Goal: Task Accomplishment & Management: Manage account settings

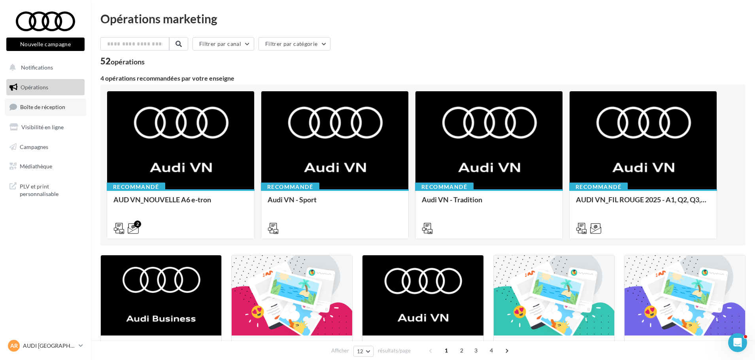
click at [28, 107] on span "Boîte de réception" at bounding box center [42, 107] width 45 height 7
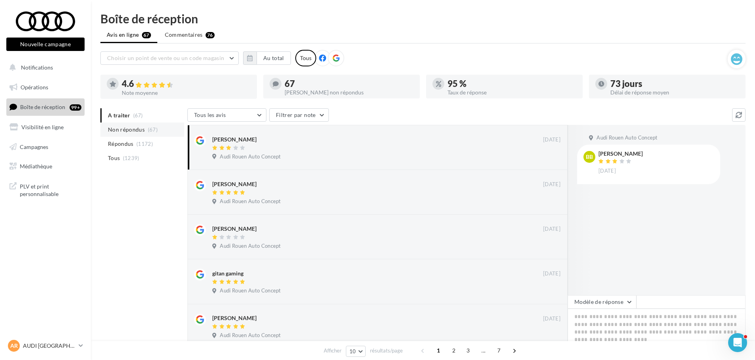
drag, startPoint x: 136, startPoint y: 316, endPoint x: 112, endPoint y: 133, distance: 184.8
click at [272, 60] on button "Au total" at bounding box center [273, 57] width 34 height 13
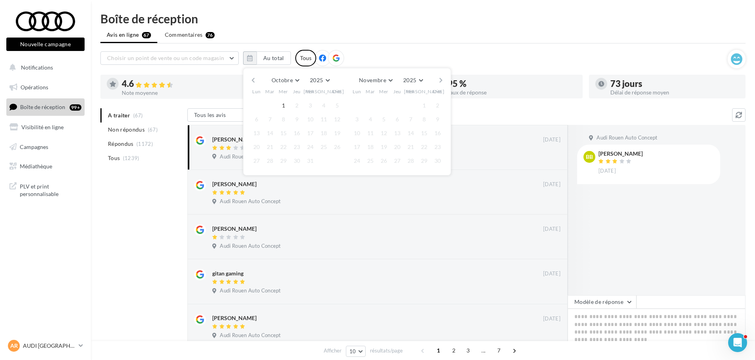
click at [252, 79] on button "button" at bounding box center [253, 80] width 7 height 11
click at [253, 79] on button "button" at bounding box center [253, 80] width 7 height 11
click at [359, 103] on button "1" at bounding box center [357, 106] width 12 height 12
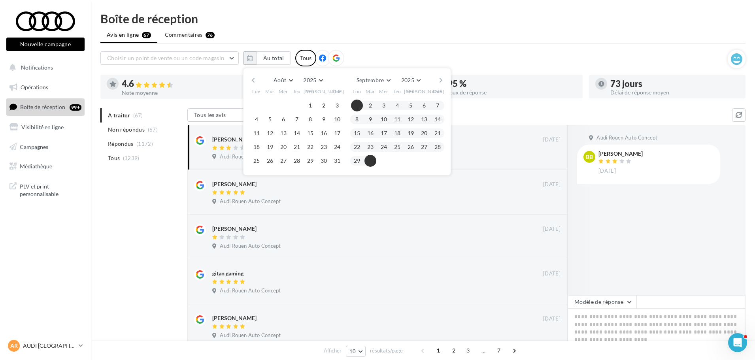
click at [373, 162] on button "30" at bounding box center [370, 161] width 12 height 12
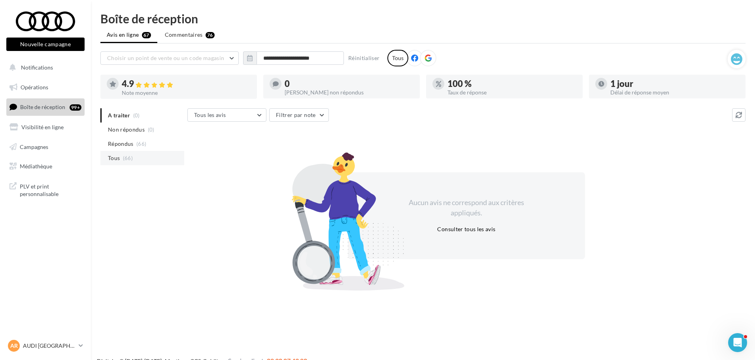
click at [120, 158] on li "Tous (66)" at bounding box center [142, 158] width 84 height 14
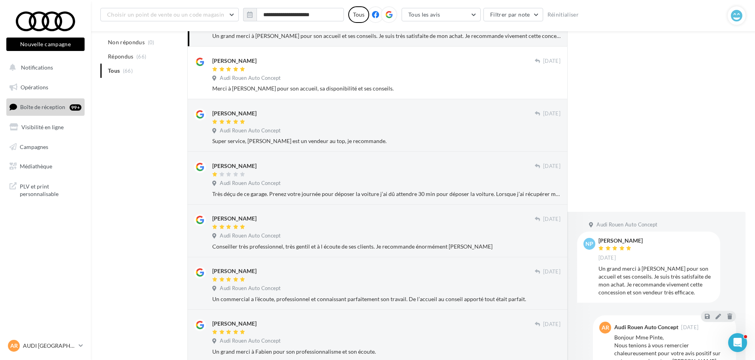
scroll to position [354, 0]
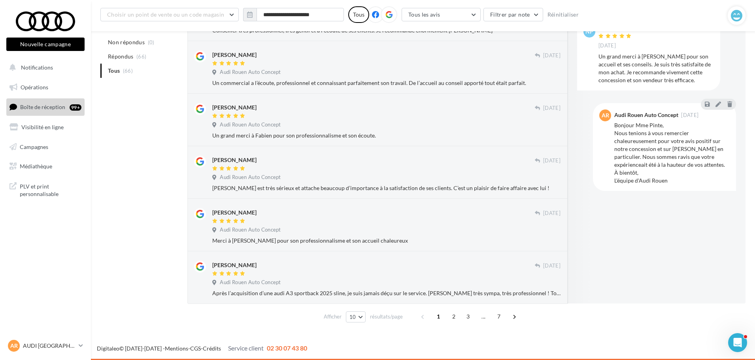
click at [217, 331] on div "Nouvelle campagne Nouvelle campagne Notifications Opérations Boîte de réception…" at bounding box center [377, 9] width 755 height 701
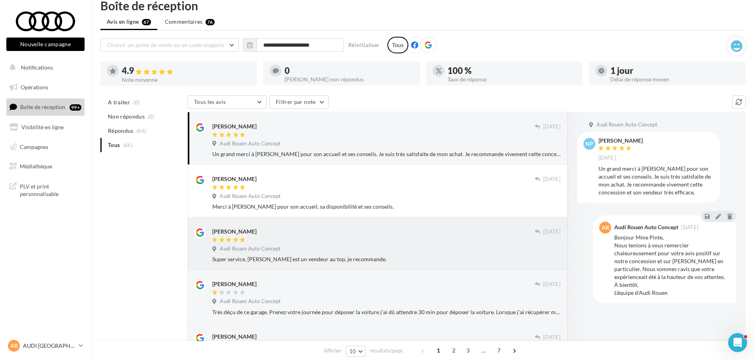
scroll to position [0, 0]
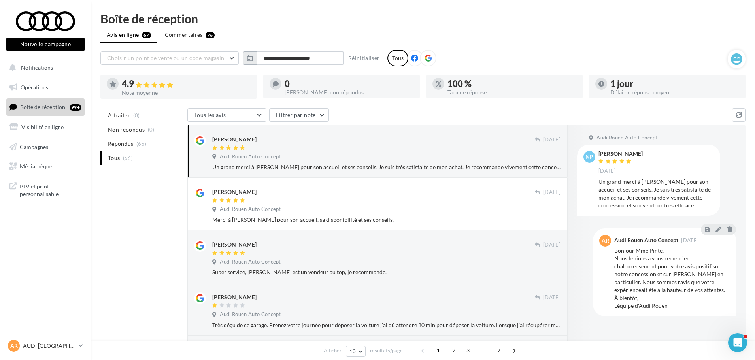
click at [305, 58] on input "**********" at bounding box center [299, 57] width 87 height 13
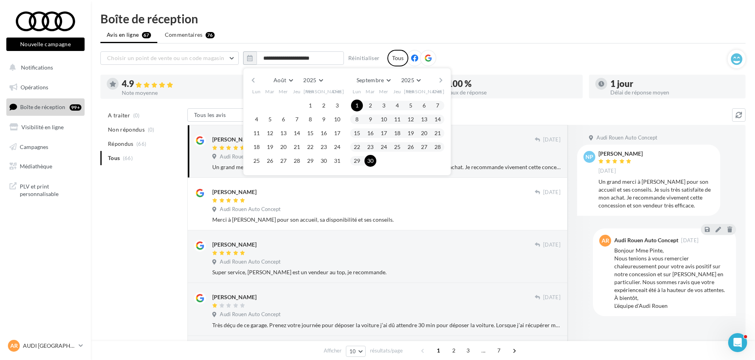
click at [254, 78] on button "button" at bounding box center [253, 80] width 7 height 11
click at [439, 76] on button "button" at bounding box center [440, 80] width 7 height 11
click at [270, 104] on button "1" at bounding box center [270, 106] width 12 height 12
click at [442, 81] on button "button" at bounding box center [440, 80] width 7 height 11
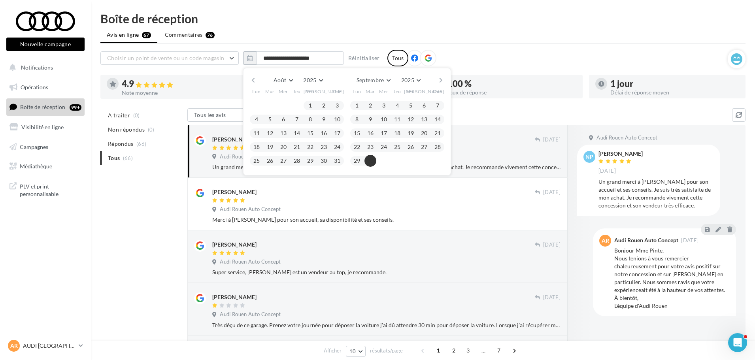
click at [375, 160] on button "30" at bounding box center [370, 161] width 12 height 12
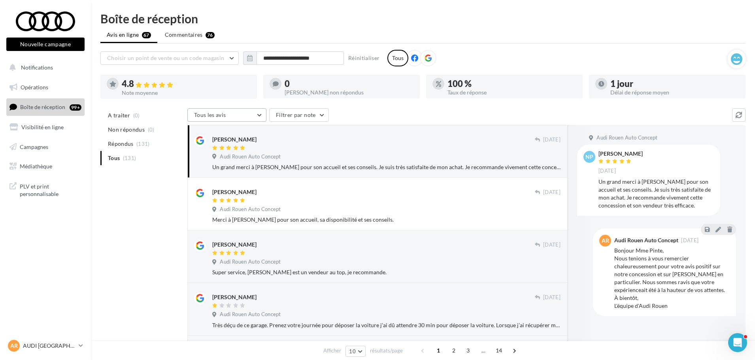
click at [245, 113] on button "Tous les avis" at bounding box center [226, 114] width 79 height 13
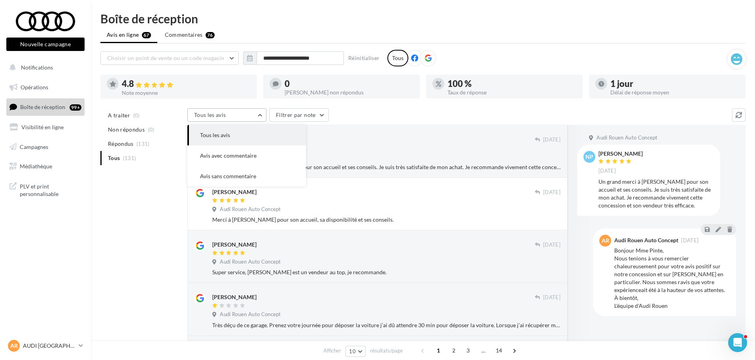
click at [245, 113] on button "Tous les avis" at bounding box center [226, 114] width 79 height 13
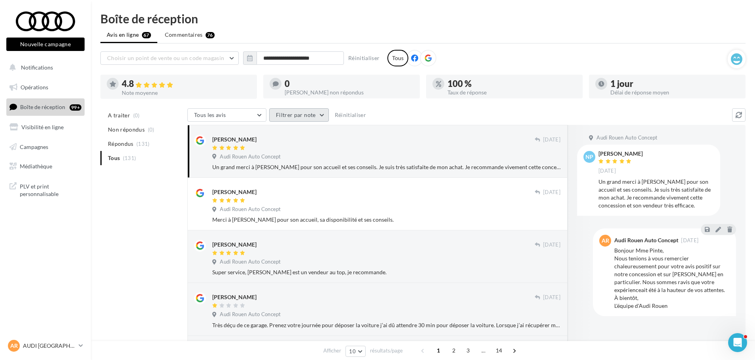
click at [299, 115] on button "Filtrer par note" at bounding box center [299, 114] width 60 height 13
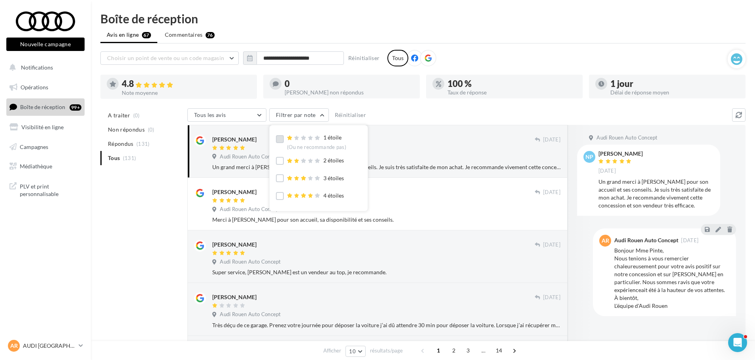
click at [278, 139] on label at bounding box center [280, 139] width 8 height 8
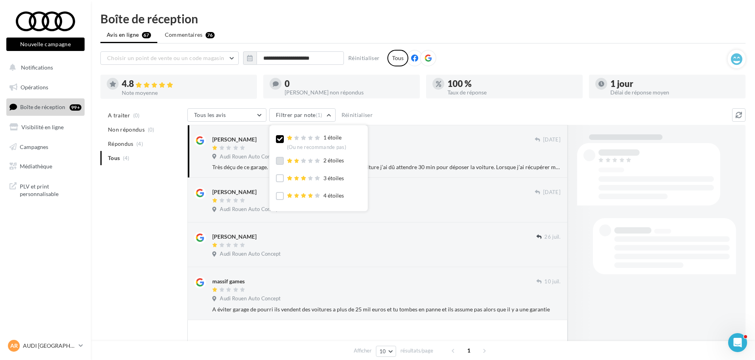
click at [279, 159] on label at bounding box center [280, 161] width 8 height 8
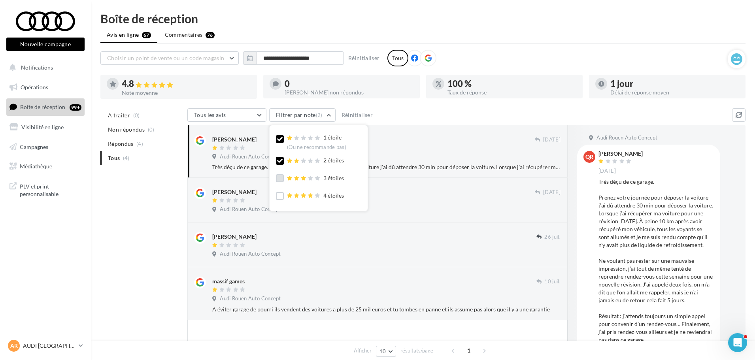
click at [280, 175] on label at bounding box center [280, 178] width 8 height 8
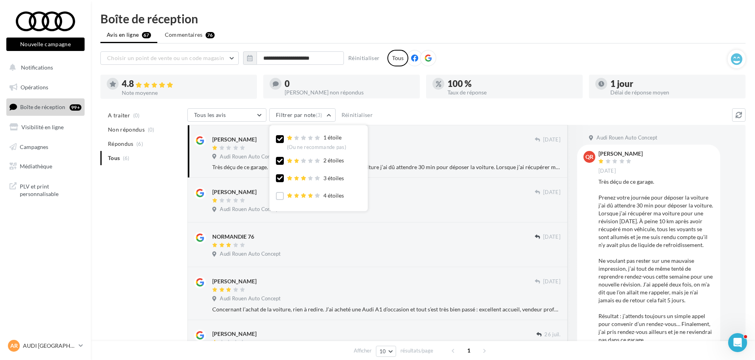
click at [450, 120] on div "Tous les avis Tous les avis Avis avec commentaire Avis sans commentaire Filtrer…" at bounding box center [459, 115] width 544 height 15
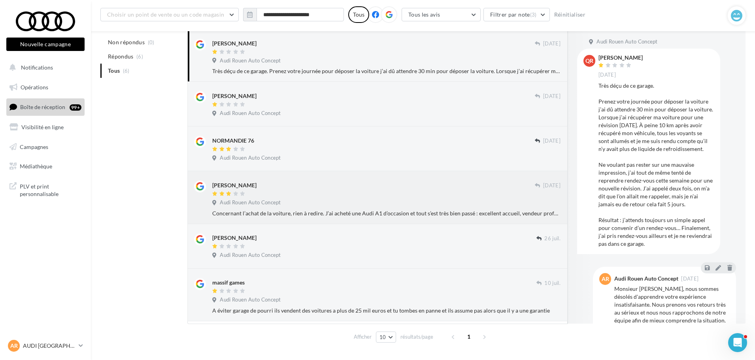
scroll to position [113, 0]
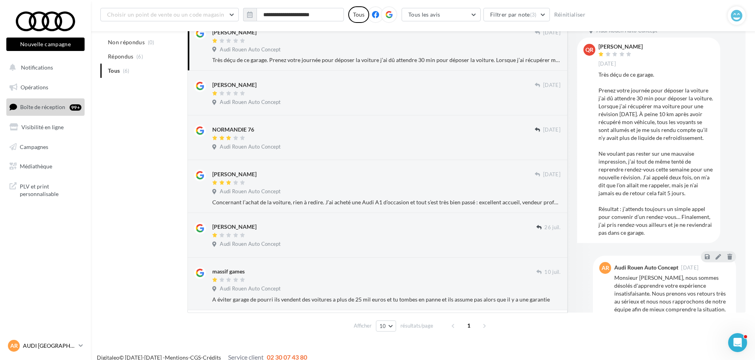
click at [70, 352] on link "AR AUDI ROUEN audi-roue-ver" at bounding box center [45, 345] width 78 height 15
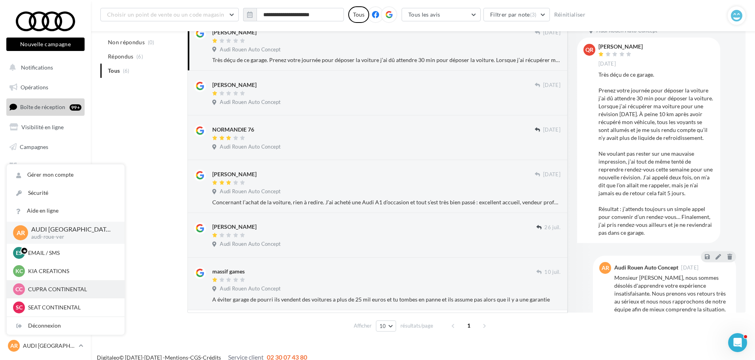
scroll to position [36, 0]
click at [55, 292] on p "AUDI [GEOGRAPHIC_DATA]" at bounding box center [71, 289] width 87 height 8
click at [56, 288] on p "AUDI [GEOGRAPHIC_DATA]" at bounding box center [71, 289] width 87 height 8
